Goal: Obtain resource: Download file/media

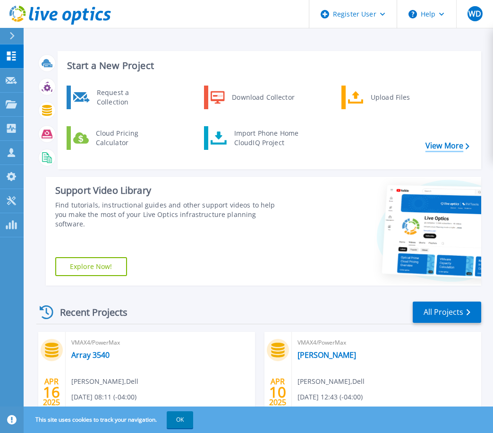
click at [456, 147] on link "View More" at bounding box center [448, 145] width 44 height 9
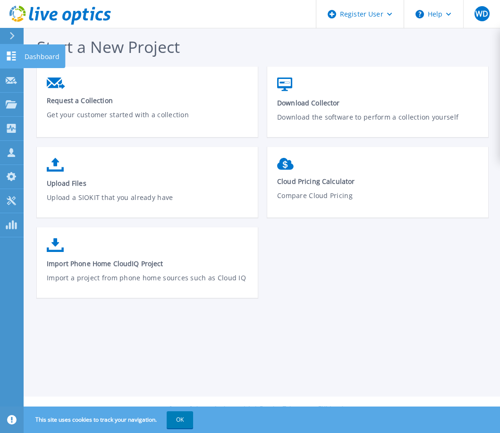
click at [11, 53] on icon at bounding box center [11, 55] width 11 height 9
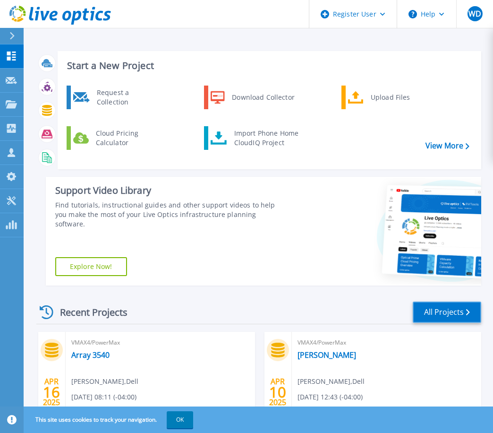
click at [442, 315] on link "All Projects" at bounding box center [447, 311] width 68 height 21
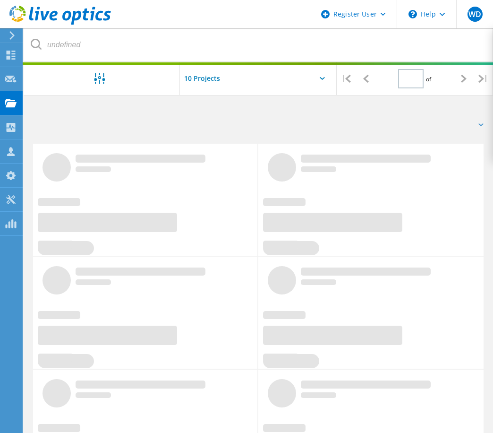
type input "1"
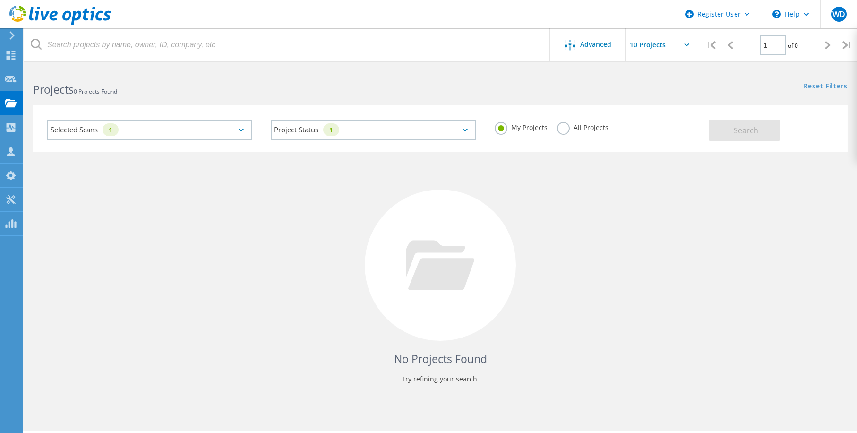
click at [500, 127] on label "All Projects" at bounding box center [582, 126] width 51 height 9
click at [0, 0] on input "All Projects" at bounding box center [0, 0] width 0 height 0
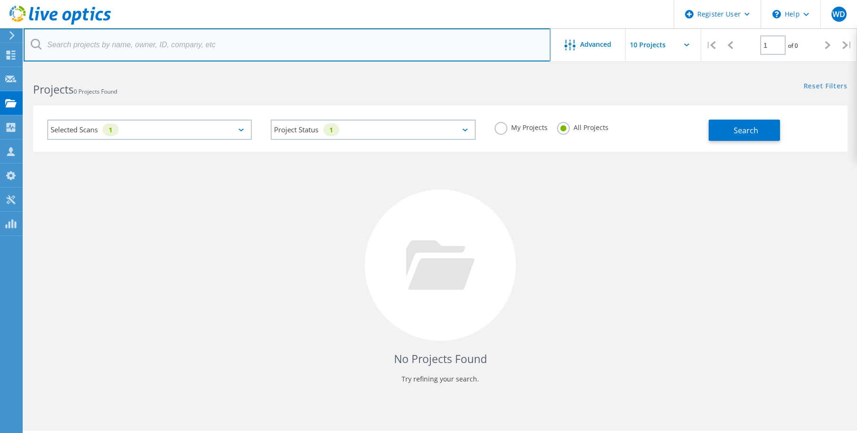
click at [69, 46] on input "text" at bounding box center [287, 44] width 527 height 33
type input "3013481"
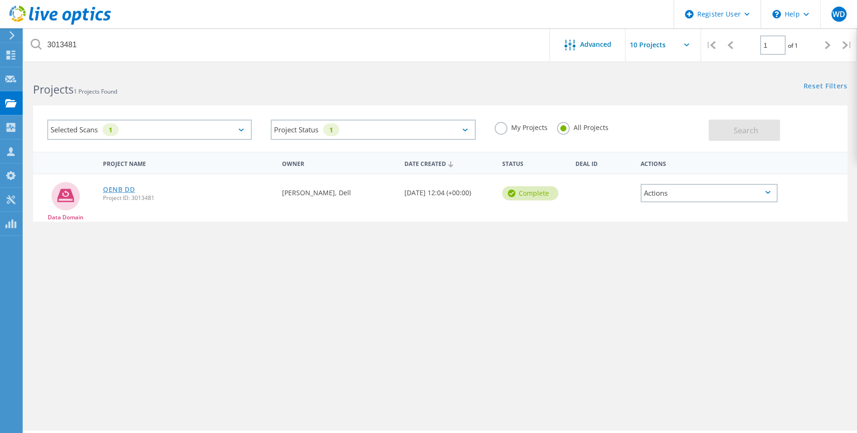
click at [118, 192] on link "OENB DD" at bounding box center [119, 189] width 32 height 7
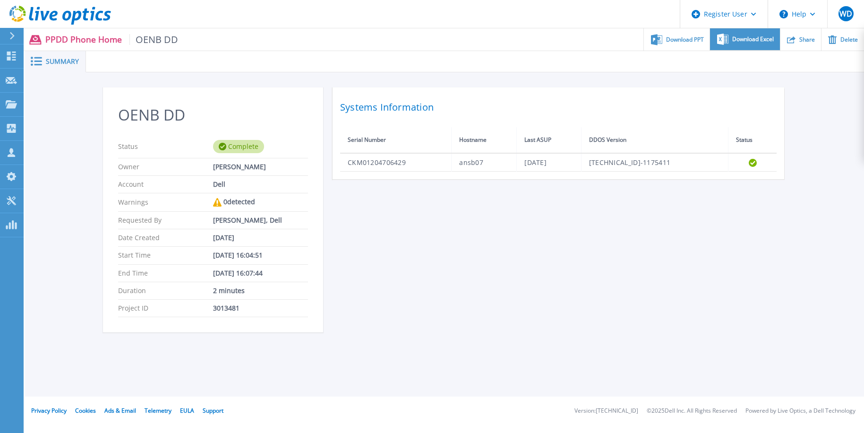
click at [751, 34] on div "Download Excel" at bounding box center [744, 39] width 69 height 22
